Goal: Information Seeking & Learning: Learn about a topic

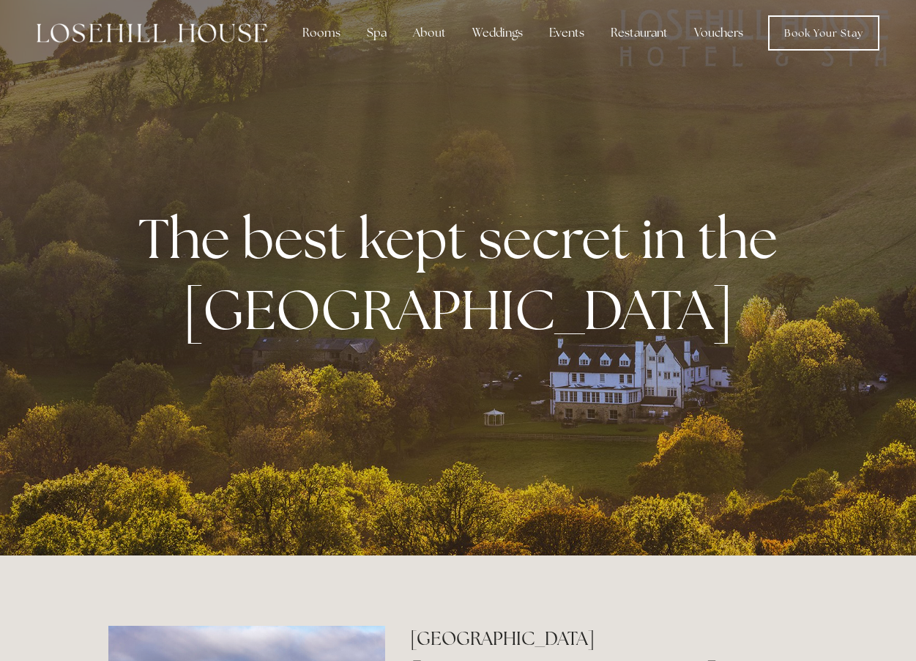
scroll to position [8, 0]
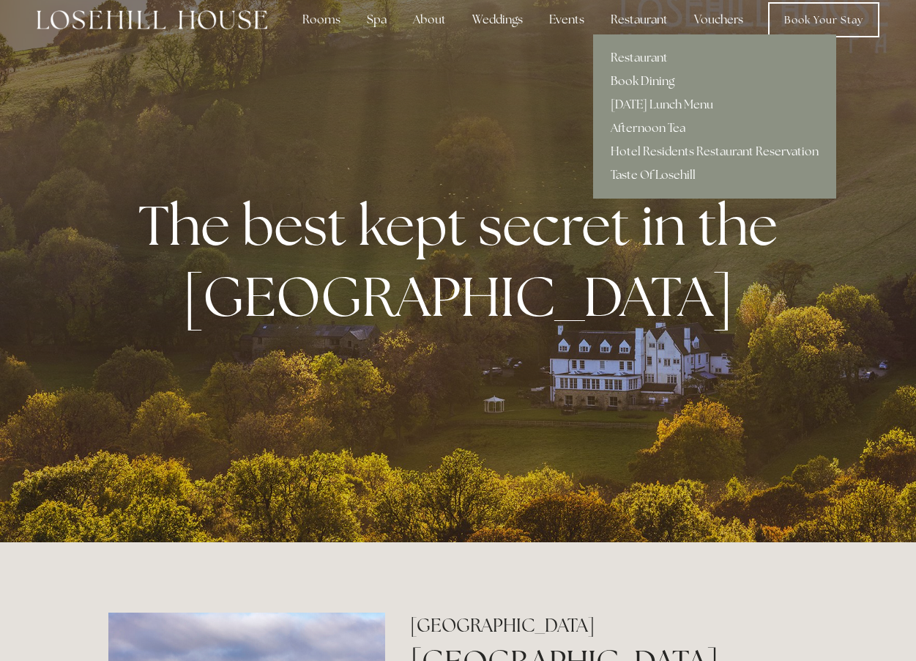
scroll to position [20, 1]
click at [664, 101] on link "[DATE] Lunch Menu" at bounding box center [714, 104] width 243 height 23
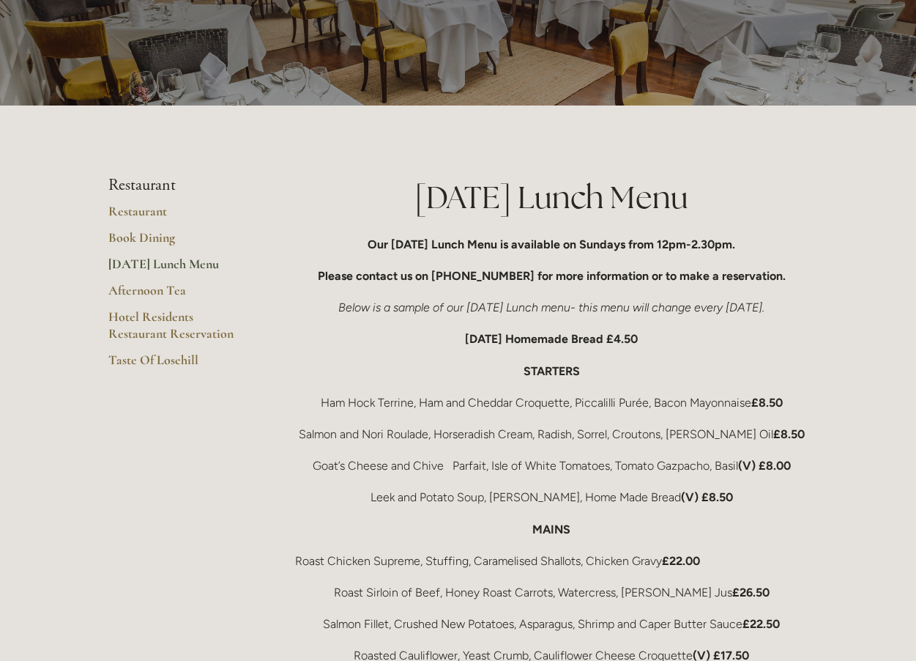
scroll to position [107, 0]
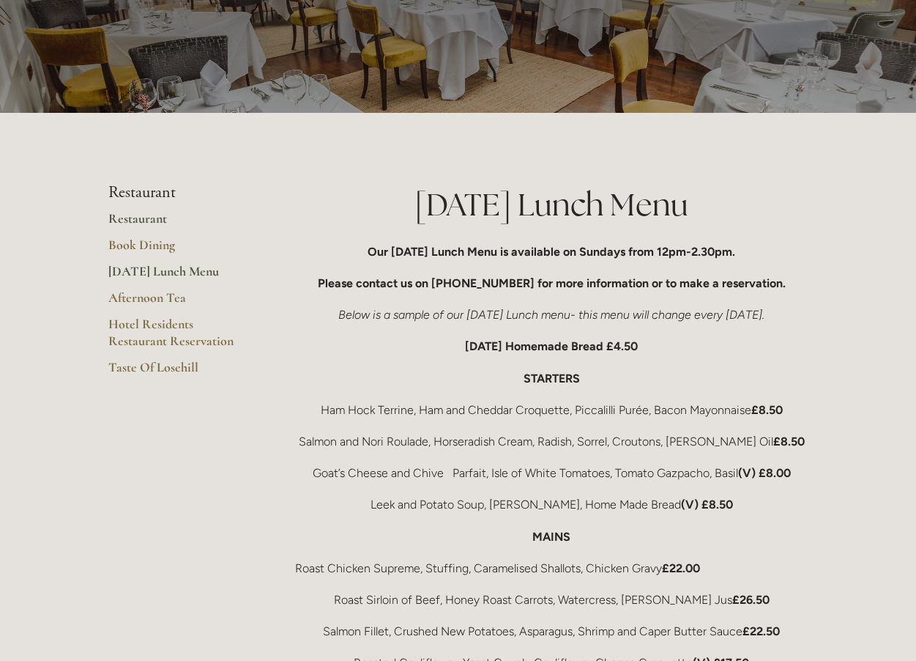
click at [138, 215] on link "Restaurant" at bounding box center [178, 223] width 140 height 26
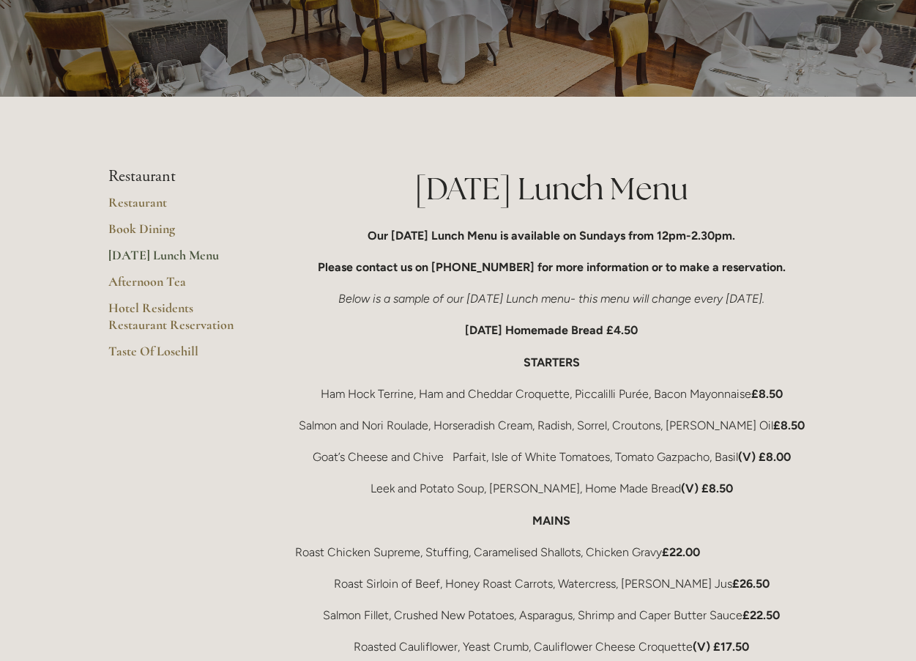
scroll to position [122, 0]
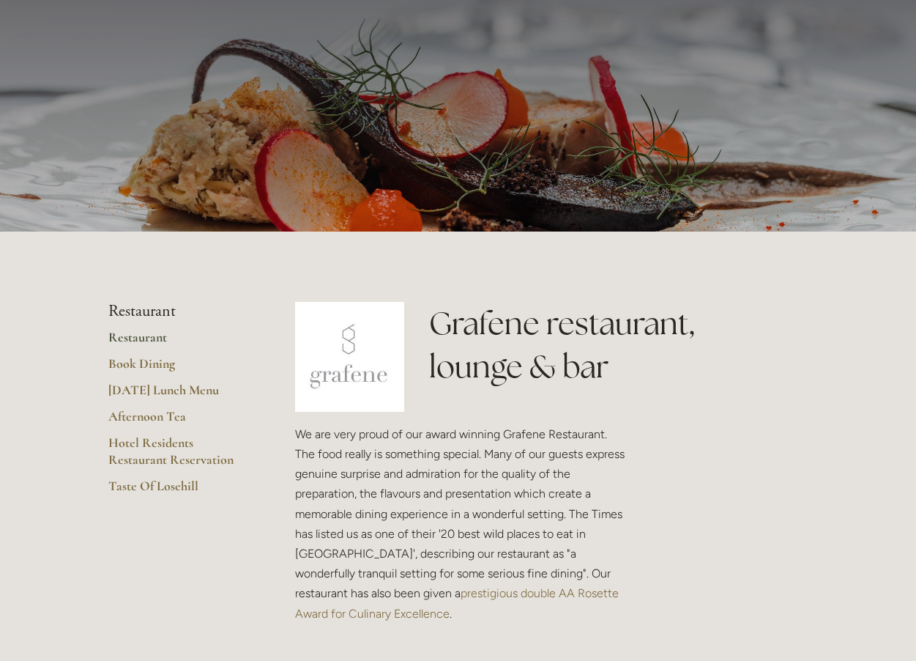
scroll to position [78, 1]
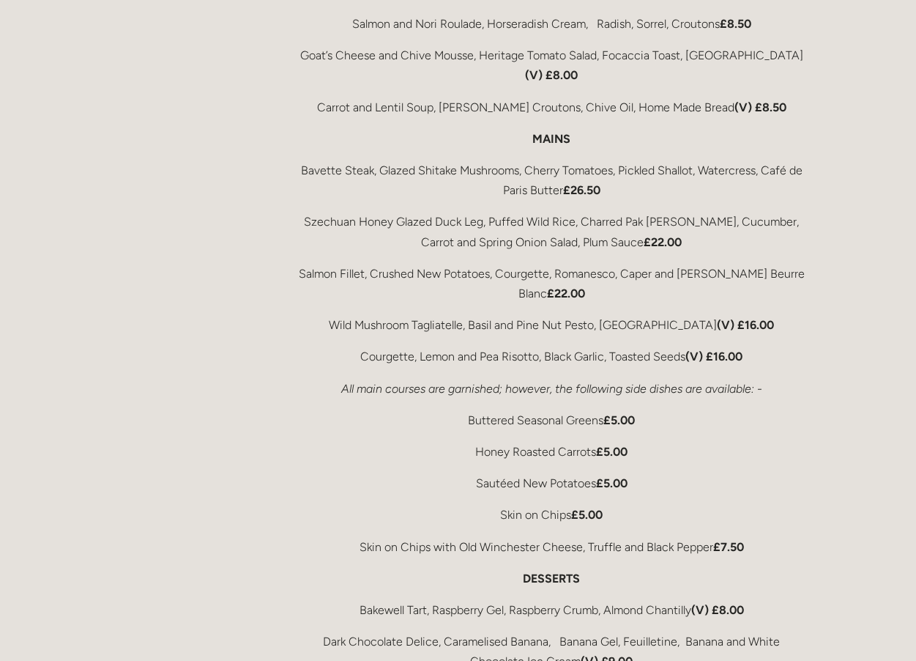
scroll to position [2686, 1]
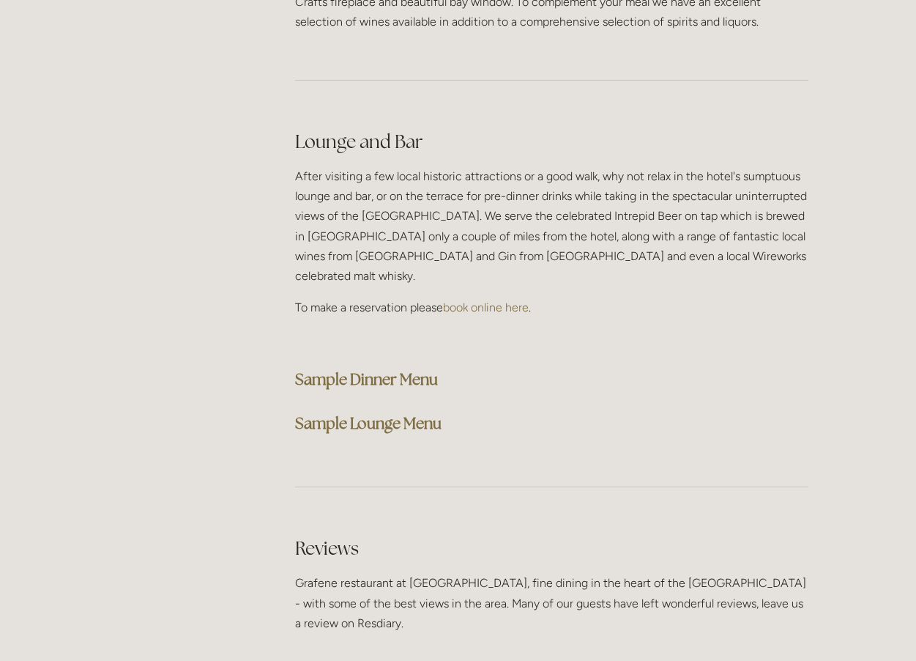
click at [382, 413] on strong "Sample Lounge Menu" at bounding box center [368, 423] width 147 height 20
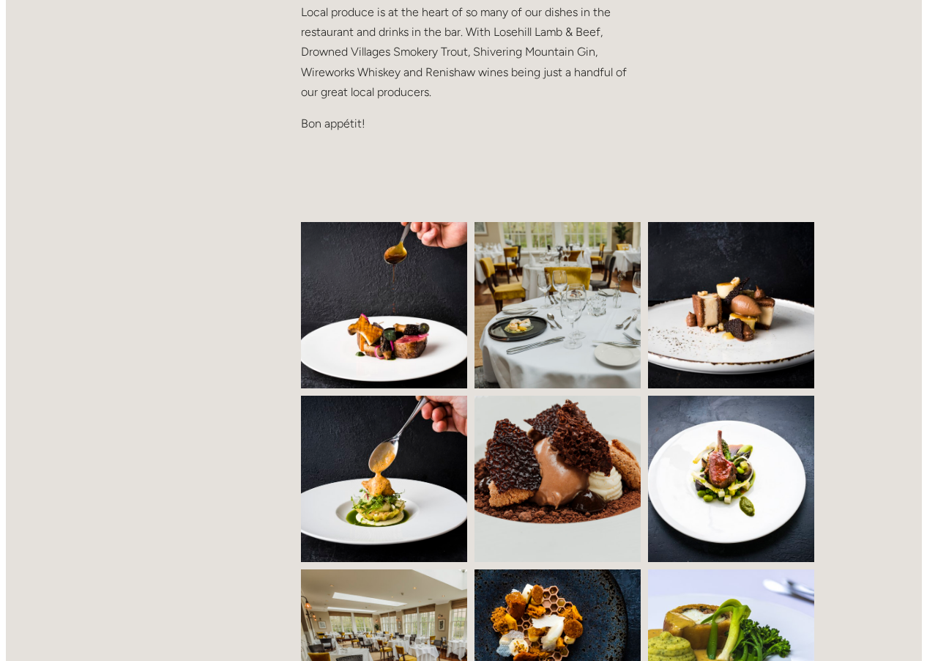
scroll to position [893, 0]
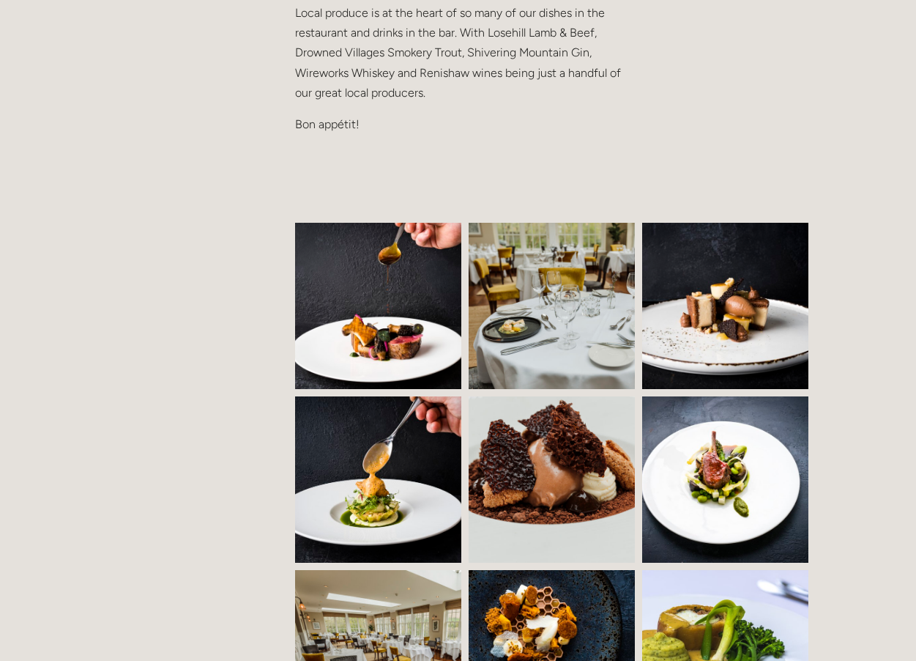
click at [716, 615] on img at bounding box center [726, 653] width 250 height 166
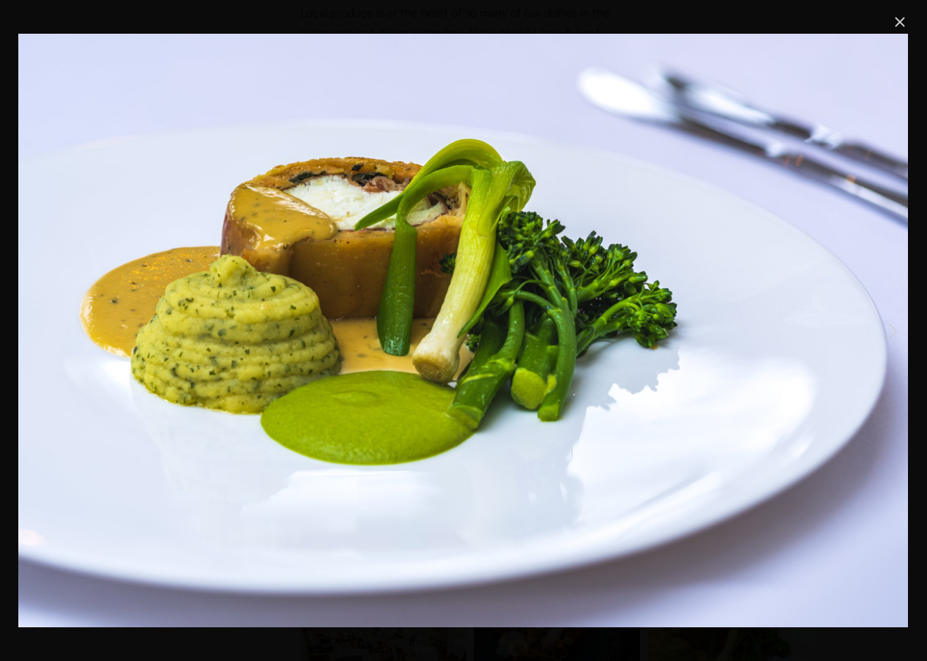
click at [500, 508] on img "Gallery" at bounding box center [463, 330] width 890 height 593
